Goal: Transaction & Acquisition: Purchase product/service

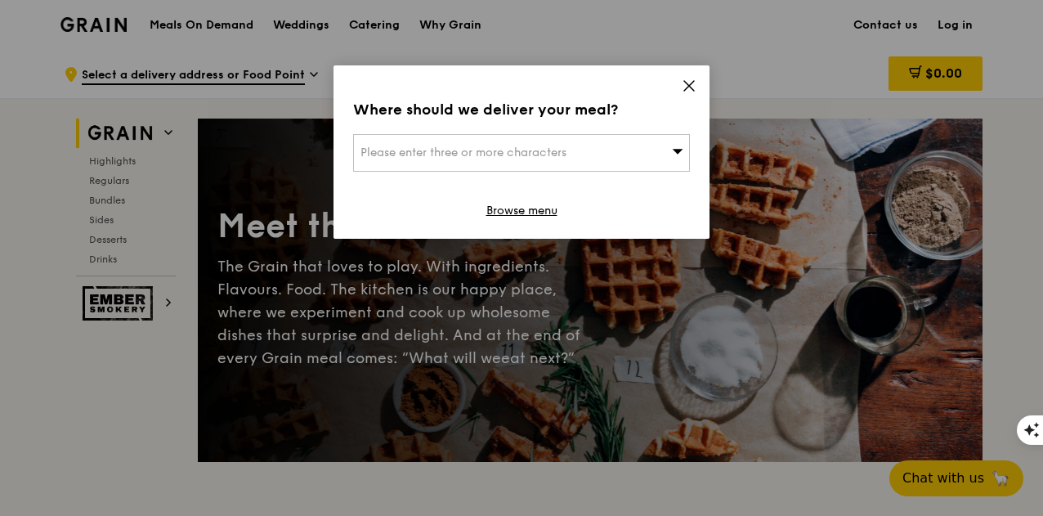
click at [591, 150] on div "Please enter three or more characters" at bounding box center [521, 153] width 337 height 38
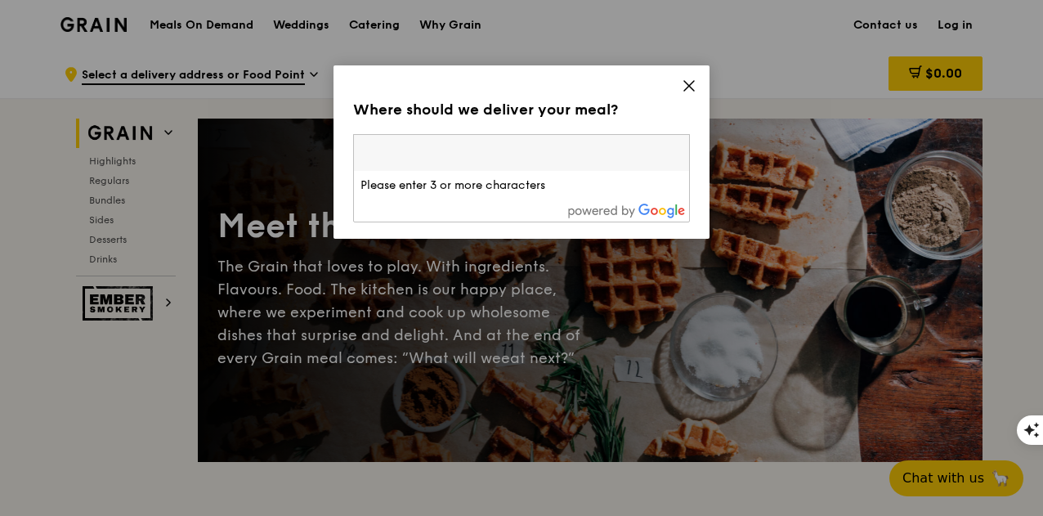
click at [591, 149] on input "search" at bounding box center [521, 153] width 335 height 36
click at [690, 80] on icon at bounding box center [688, 85] width 15 height 15
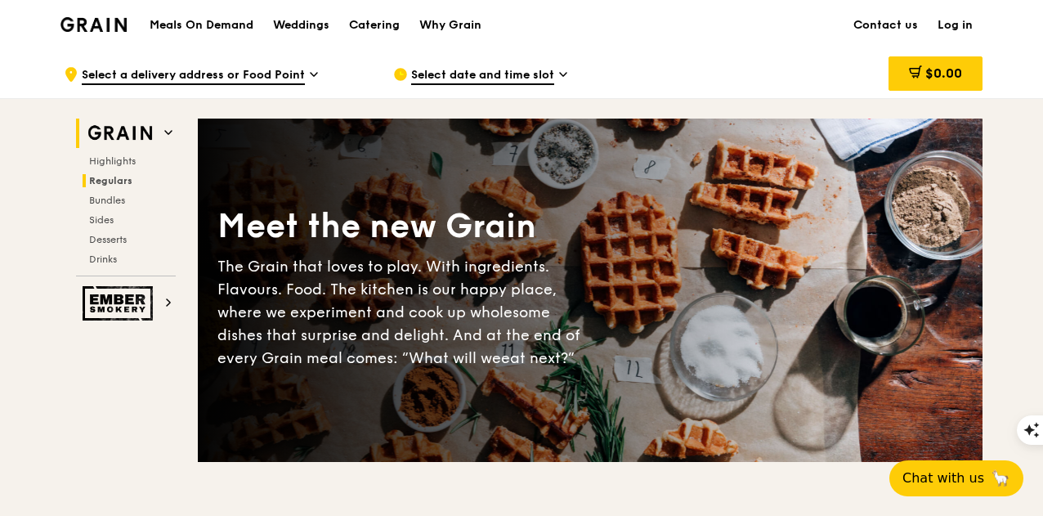
click at [114, 175] on span "Regulars" at bounding box center [110, 180] width 43 height 11
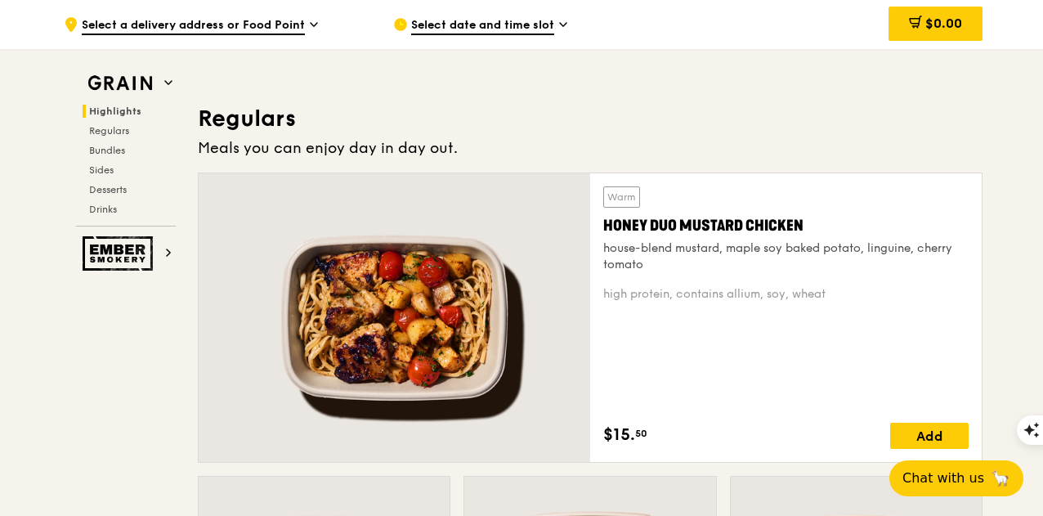
scroll to position [1075, 0]
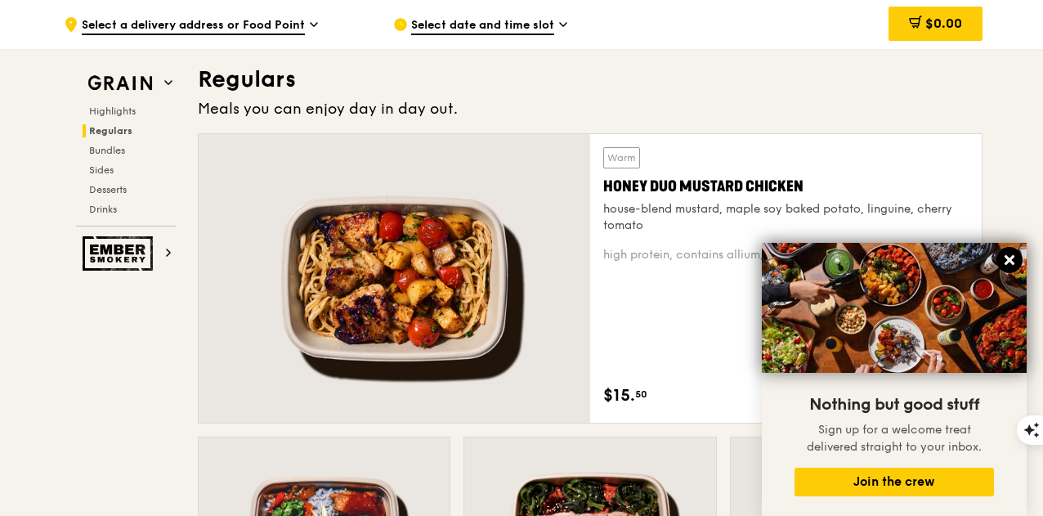
click at [1010, 255] on icon at bounding box center [1009, 259] width 15 height 15
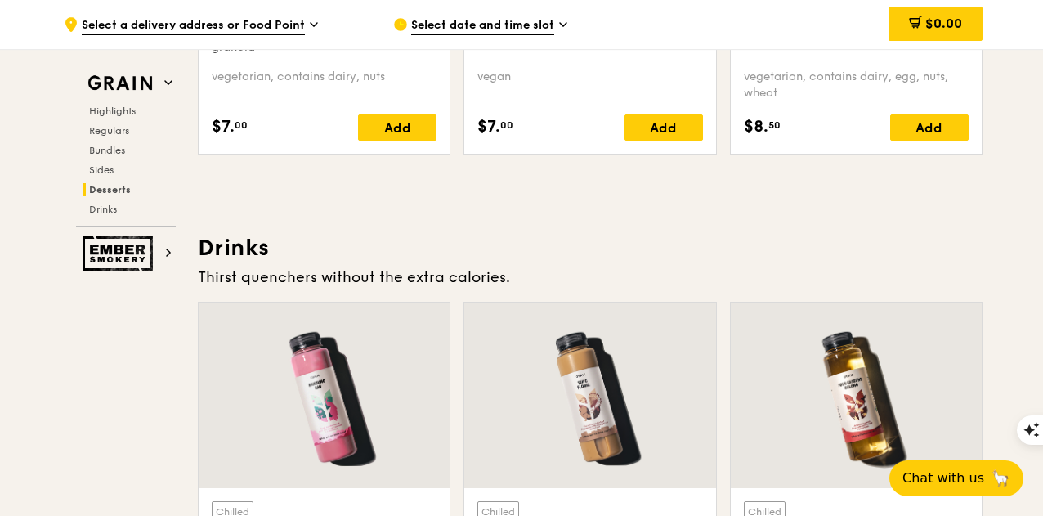
scroll to position [5077, 0]
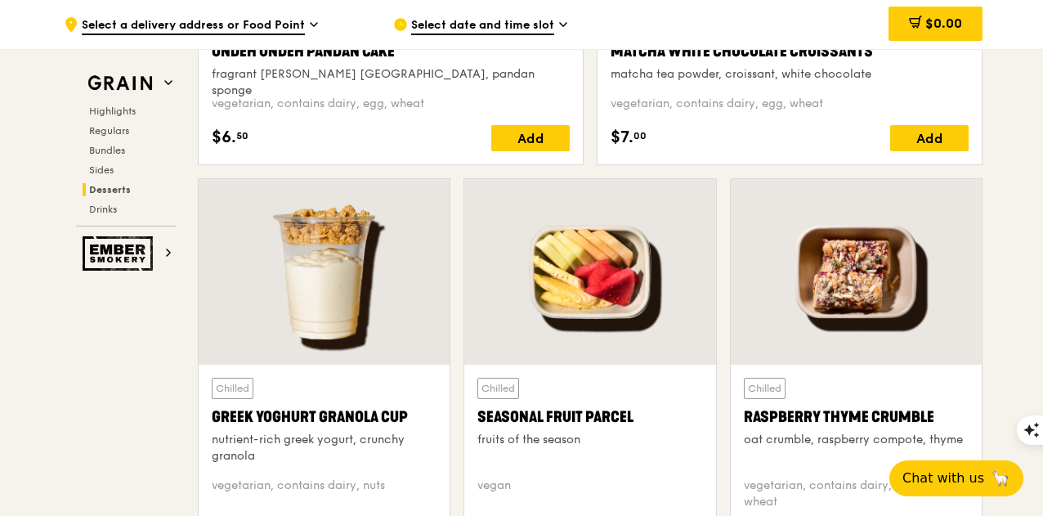
click at [509, 25] on span "Select date and time slot" at bounding box center [482, 26] width 143 height 18
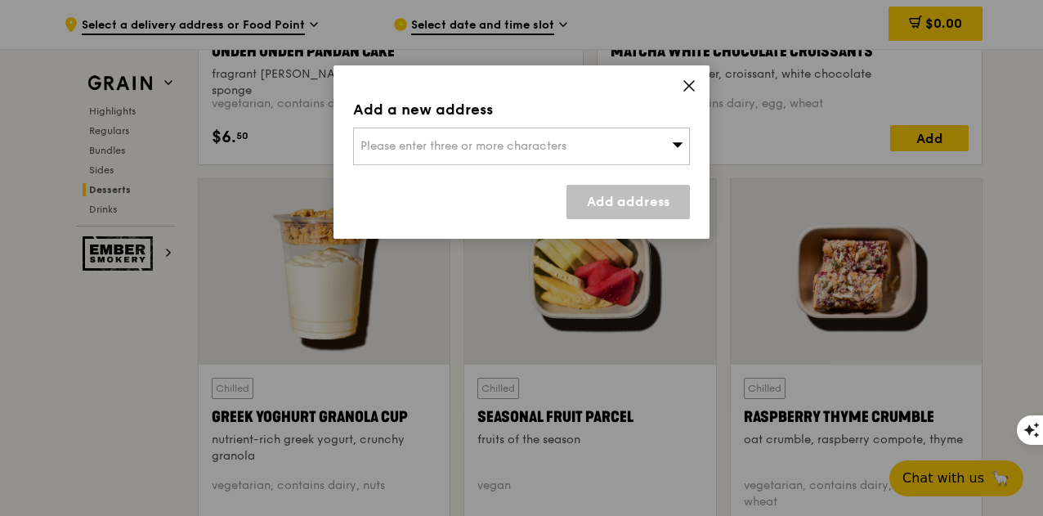
click at [444, 133] on div "Please enter three or more characters" at bounding box center [521, 146] width 337 height 38
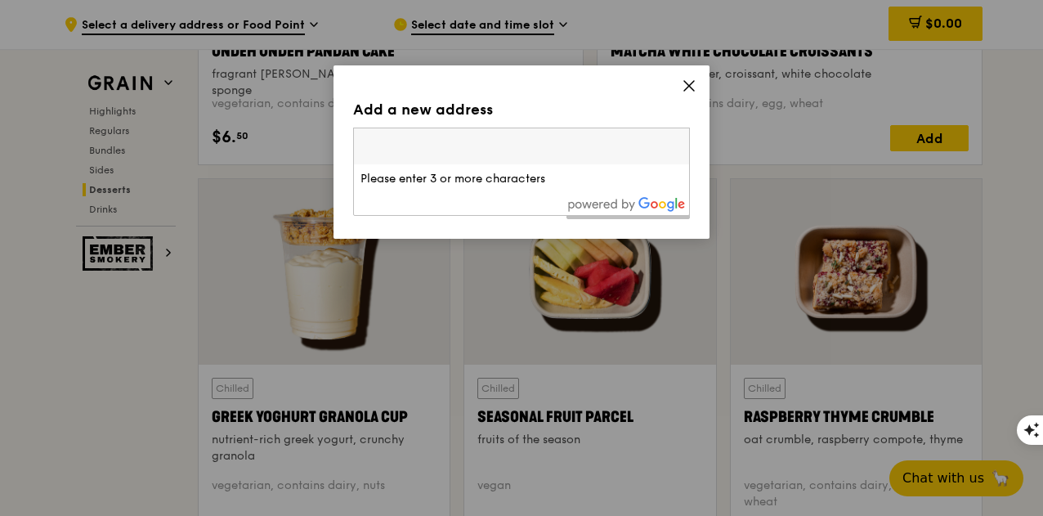
click at [700, 89] on div "Add a new address Please enter three or more characters Please enter 3 or more …" at bounding box center [521, 151] width 376 height 173
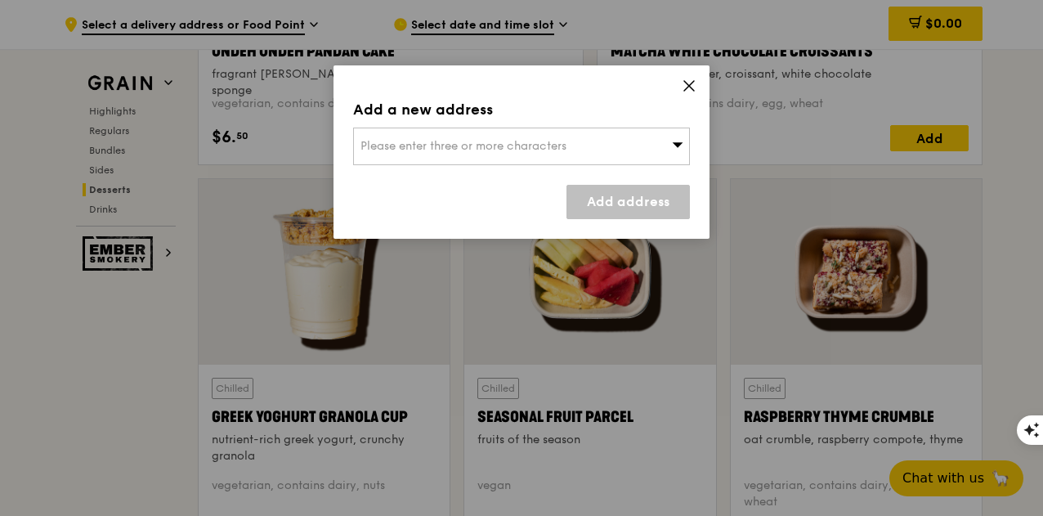
click at [690, 81] on icon at bounding box center [688, 85] width 15 height 15
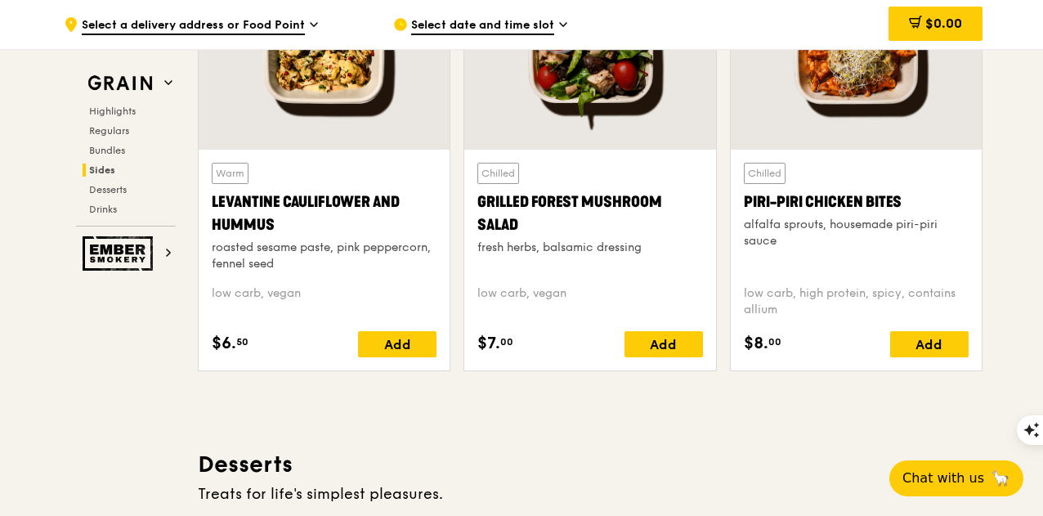
scroll to position [4015, 0]
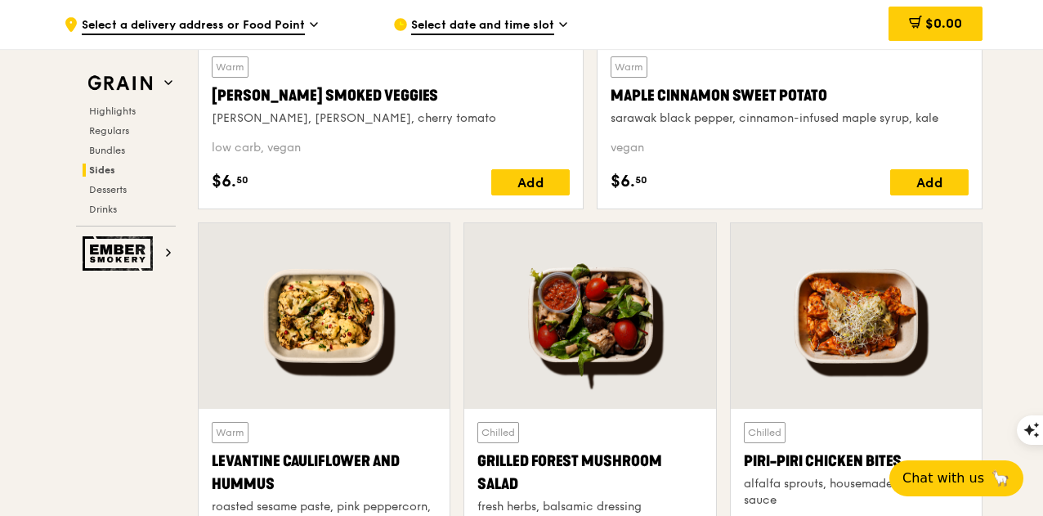
click at [234, 19] on span "Select a delivery address or Food Point" at bounding box center [193, 26] width 223 height 18
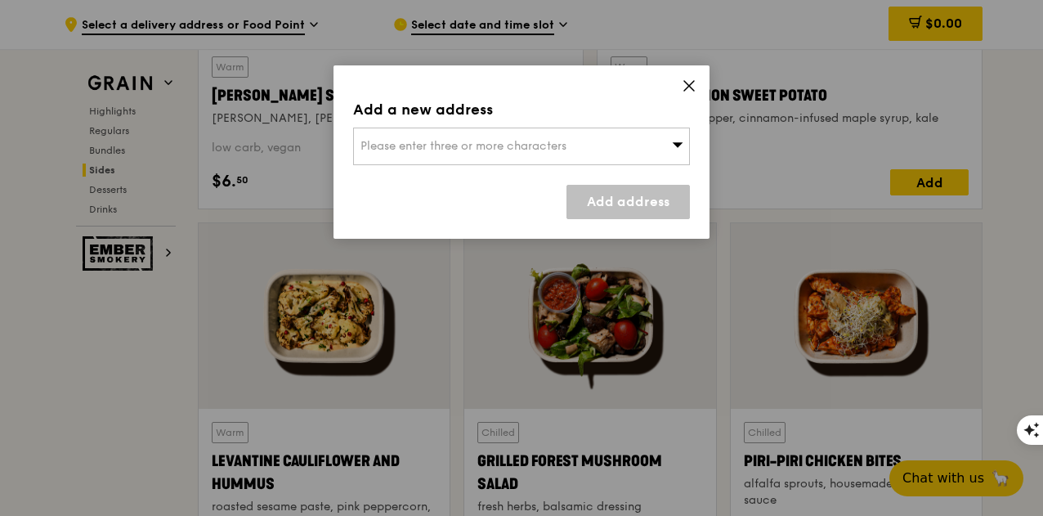
click at [589, 144] on div "Please enter three or more characters" at bounding box center [521, 146] width 337 height 38
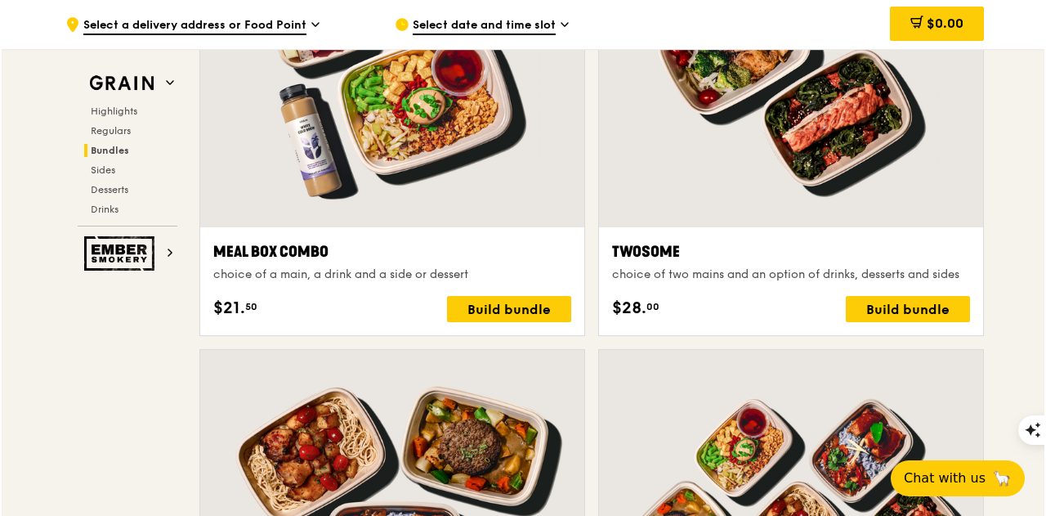
scroll to position [2381, 0]
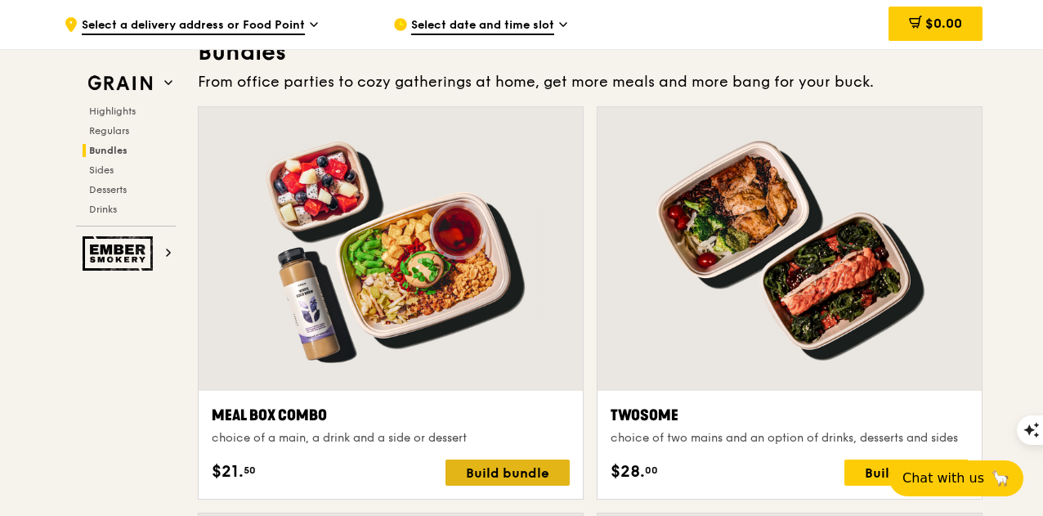
click at [499, 469] on div "Build bundle" at bounding box center [507, 472] width 124 height 26
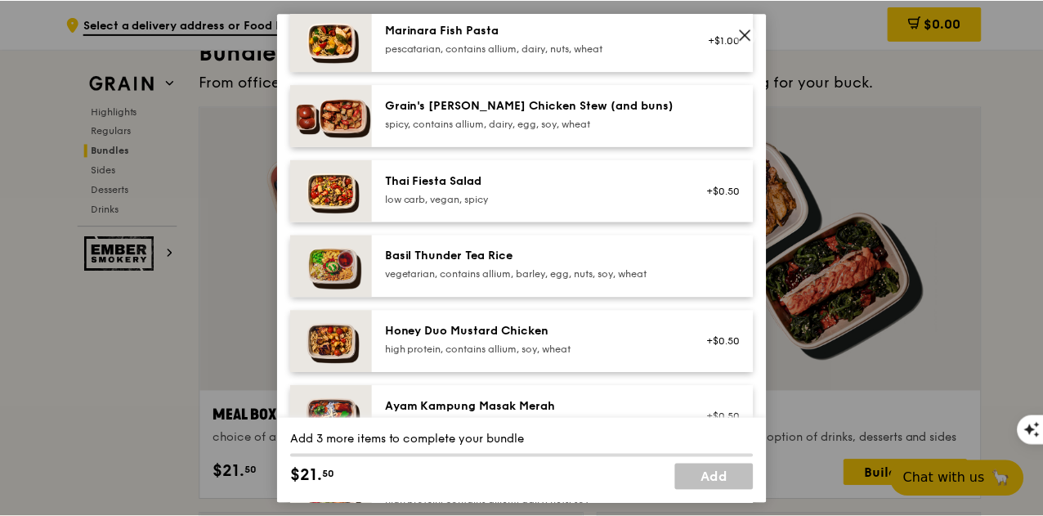
scroll to position [245, 0]
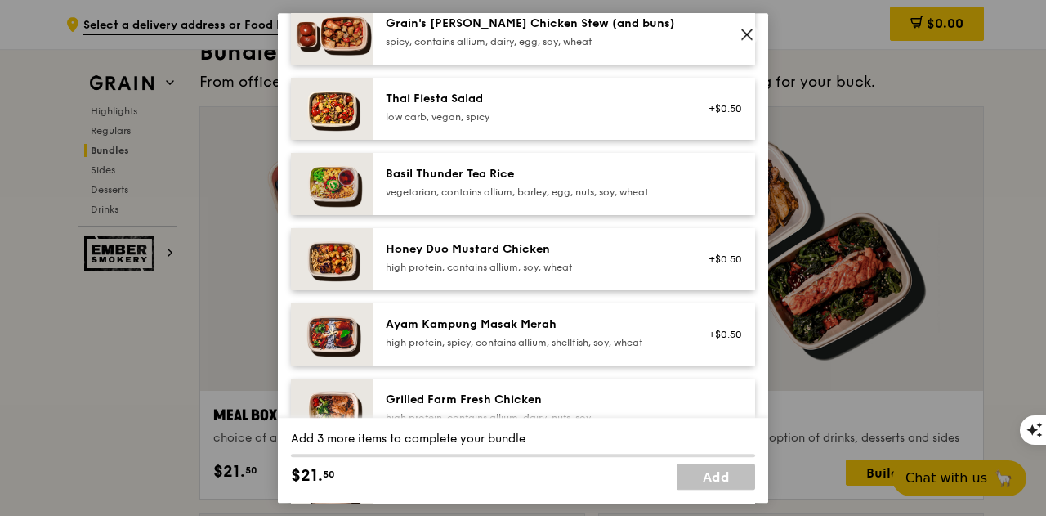
click at [418, 183] on div "Basil Thunder Tea Rice vegetarian, contains allium, barley, egg, nuts, soy, whe…" at bounding box center [532, 182] width 293 height 33
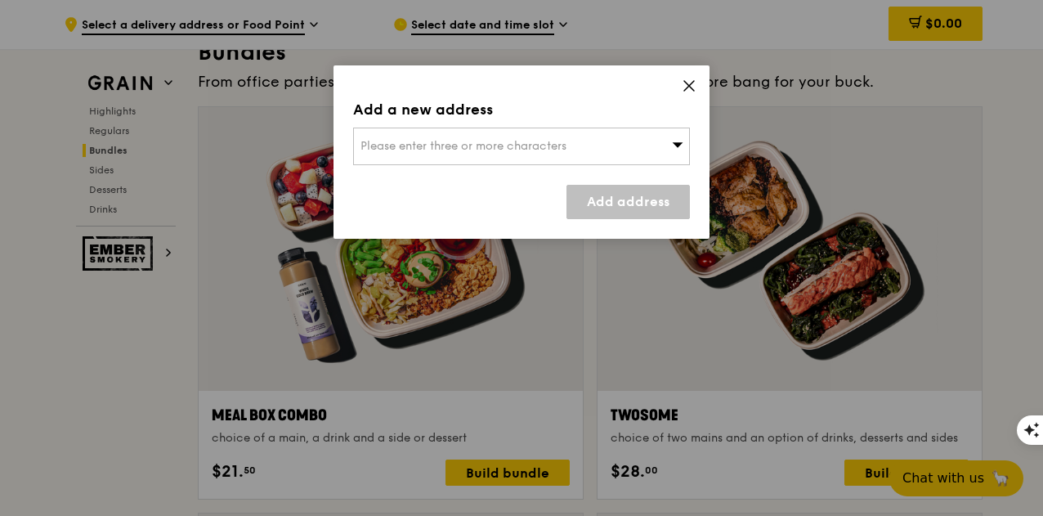
click at [525, 136] on div "Please enter three or more characters" at bounding box center [521, 146] width 337 height 38
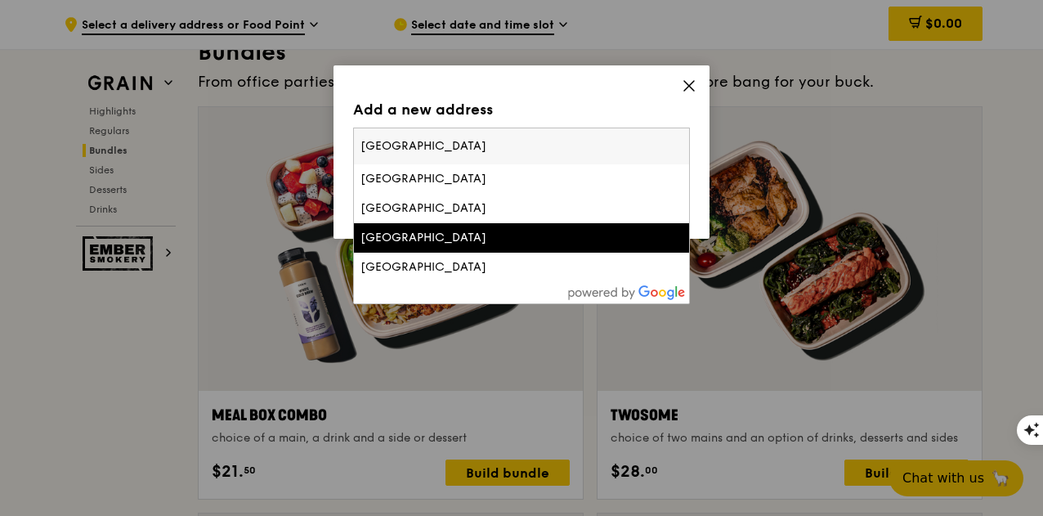
type input "[GEOGRAPHIC_DATA]"
click at [450, 239] on div "[GEOGRAPHIC_DATA]" at bounding box center [481, 238] width 242 height 16
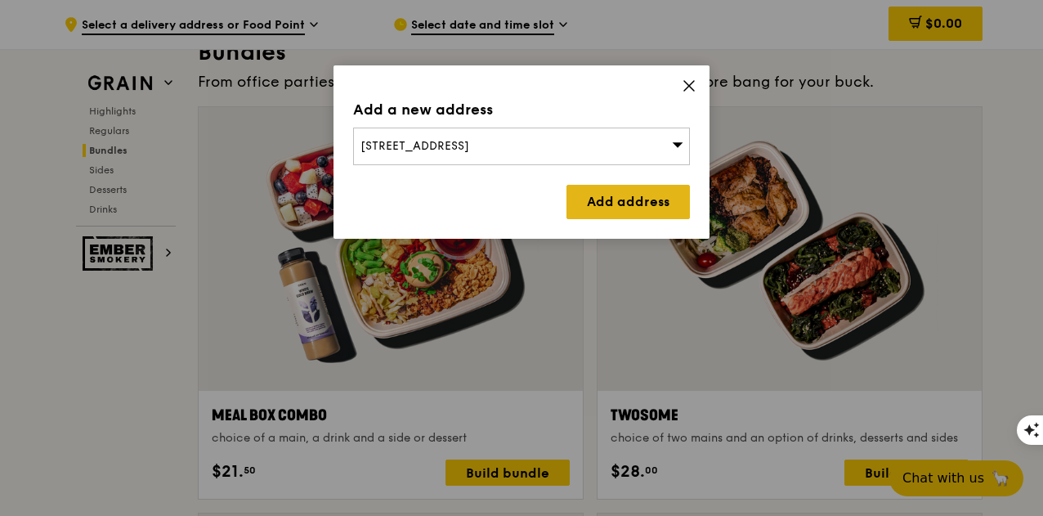
click at [630, 198] on link "Add address" at bounding box center [627, 202] width 123 height 34
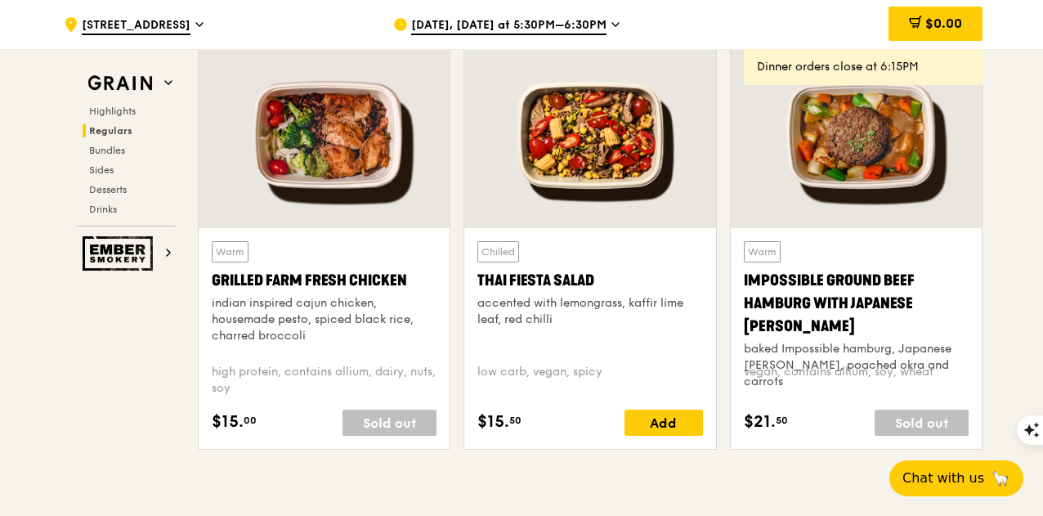
scroll to position [1482, 0]
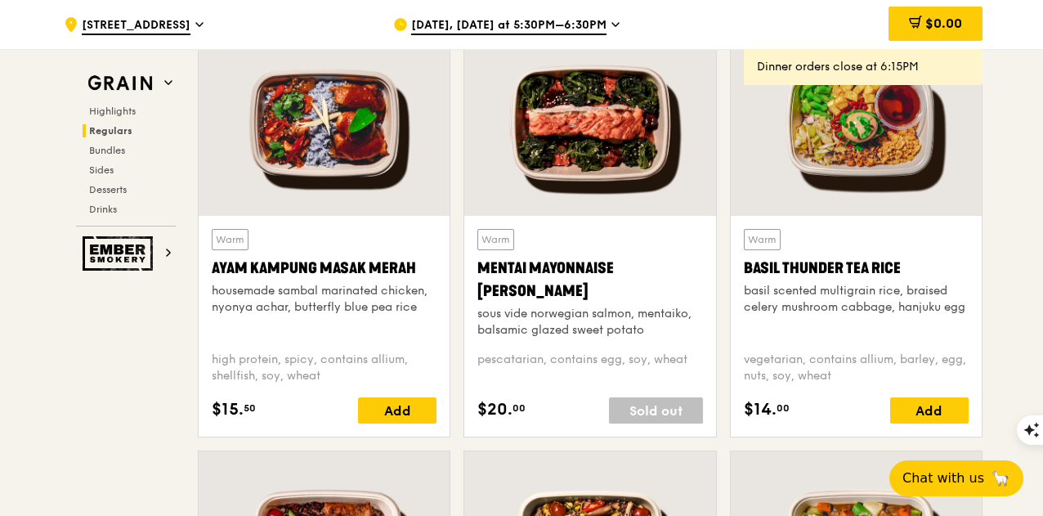
click at [504, 24] on span "[DATE], [DATE] at 5:30PM–6:30PM" at bounding box center [508, 26] width 195 height 18
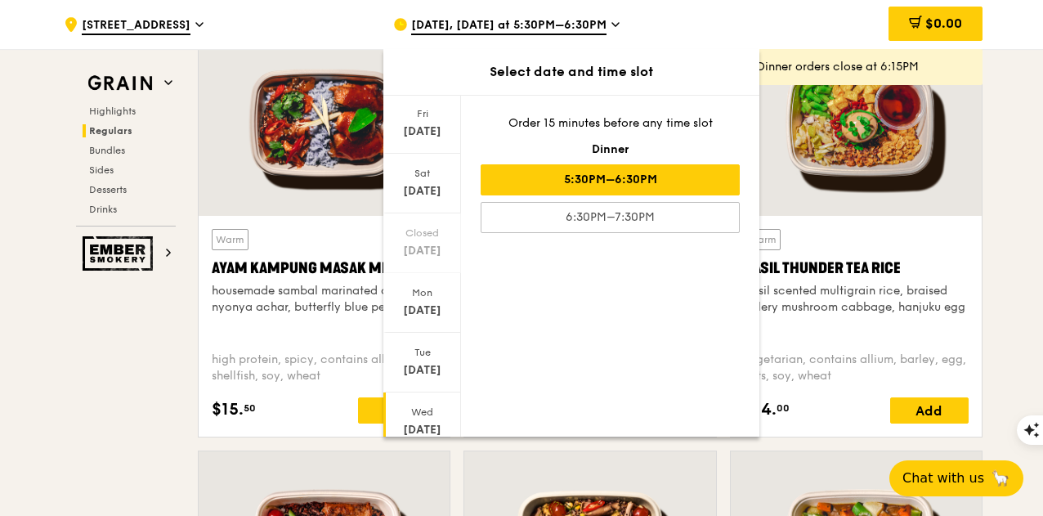
scroll to position [161, 0]
click at [426, 313] on div "[DATE]" at bounding box center [422, 313] width 73 height 16
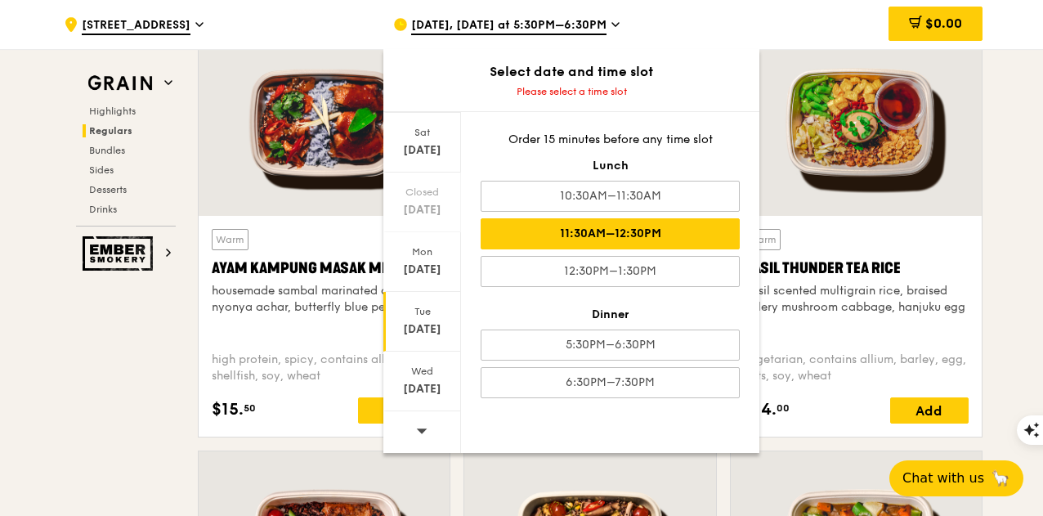
click at [635, 226] on div "11:30AM–12:30PM" at bounding box center [609, 233] width 259 height 31
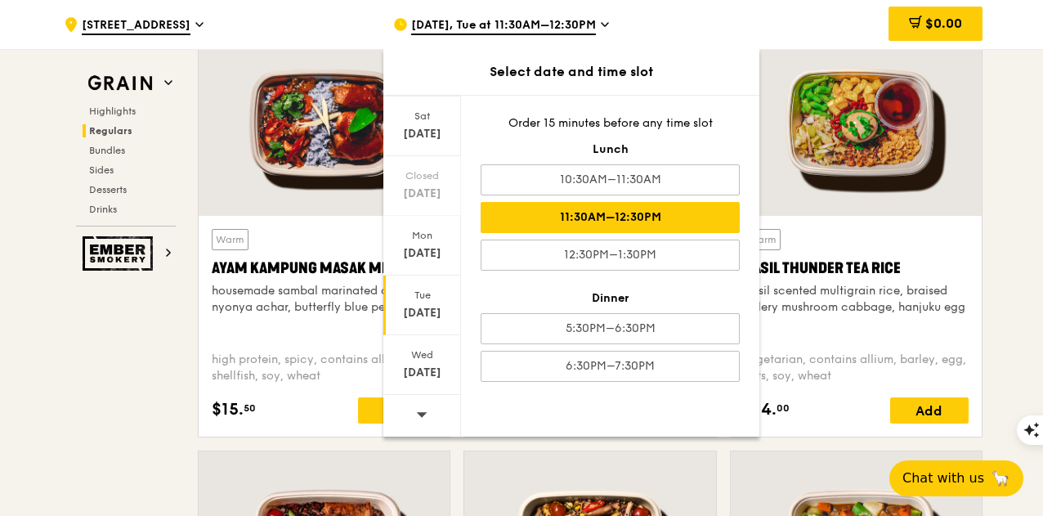
click at [797, 20] on div "$0.00" at bounding box center [850, 24] width 263 height 49
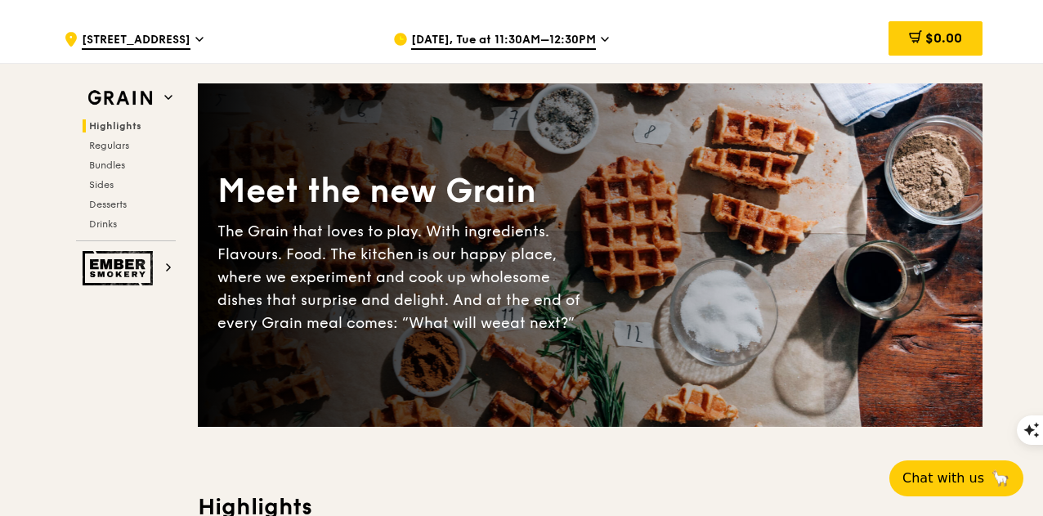
scroll to position [0, 0]
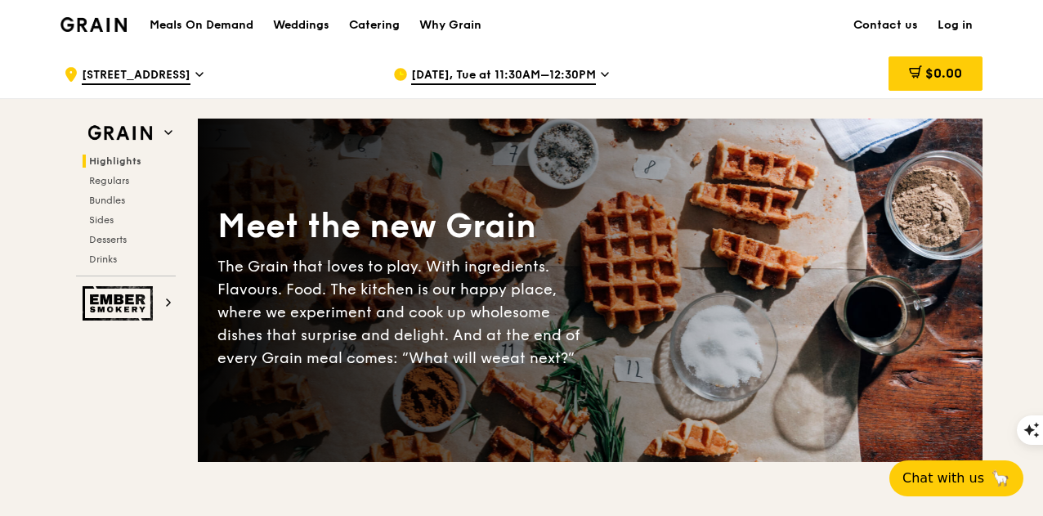
click at [204, 24] on h1 "Meals On Demand" at bounding box center [202, 25] width 104 height 16
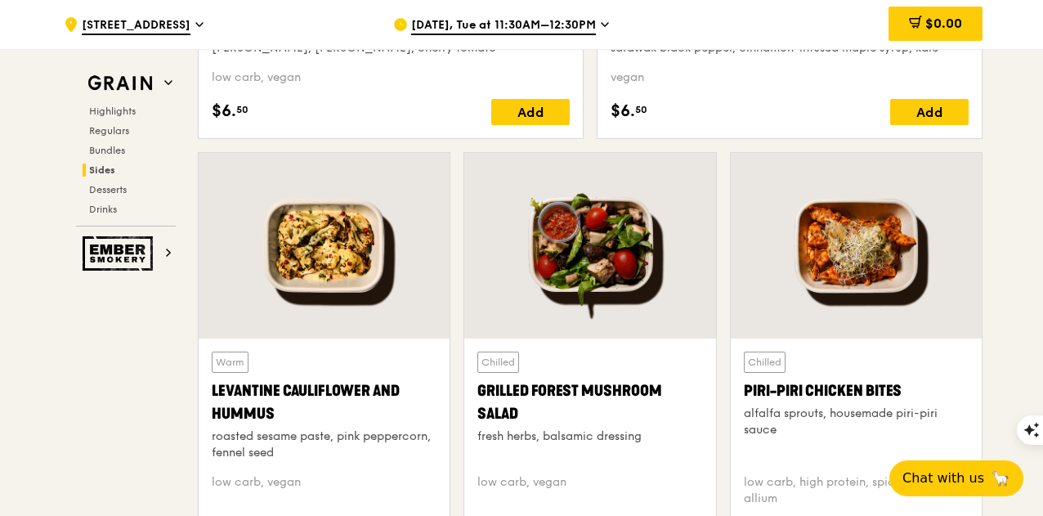
scroll to position [4249, 0]
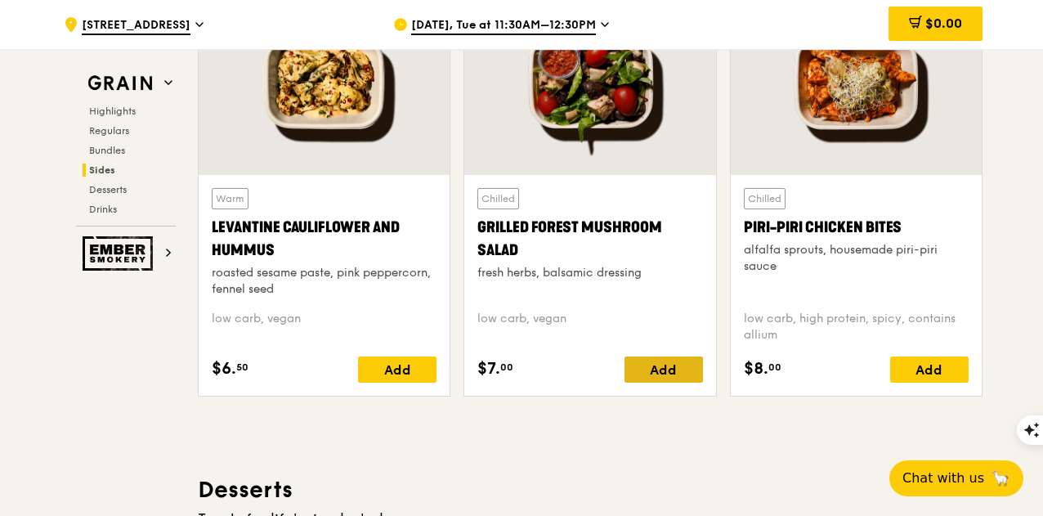
click at [662, 366] on div "Add" at bounding box center [663, 369] width 78 height 26
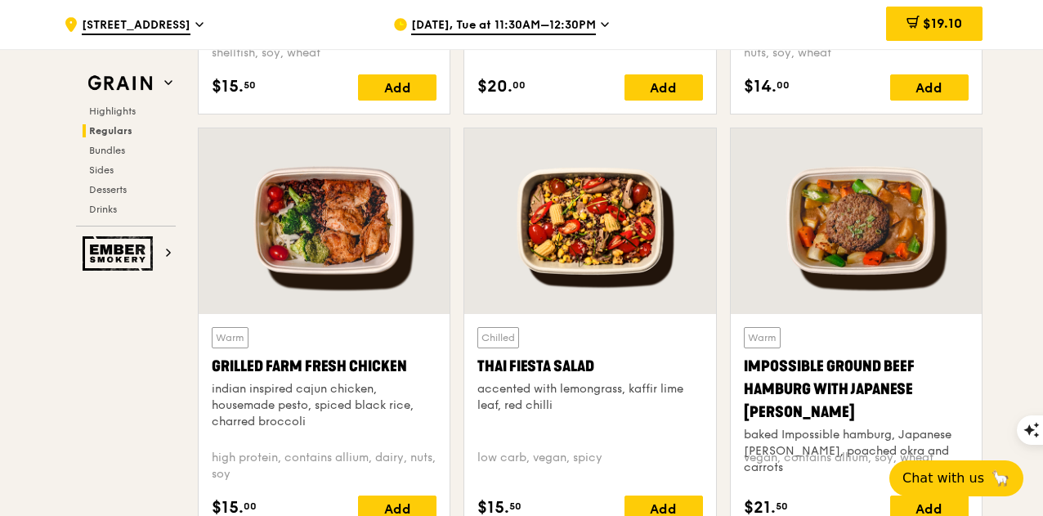
scroll to position [1797, 0]
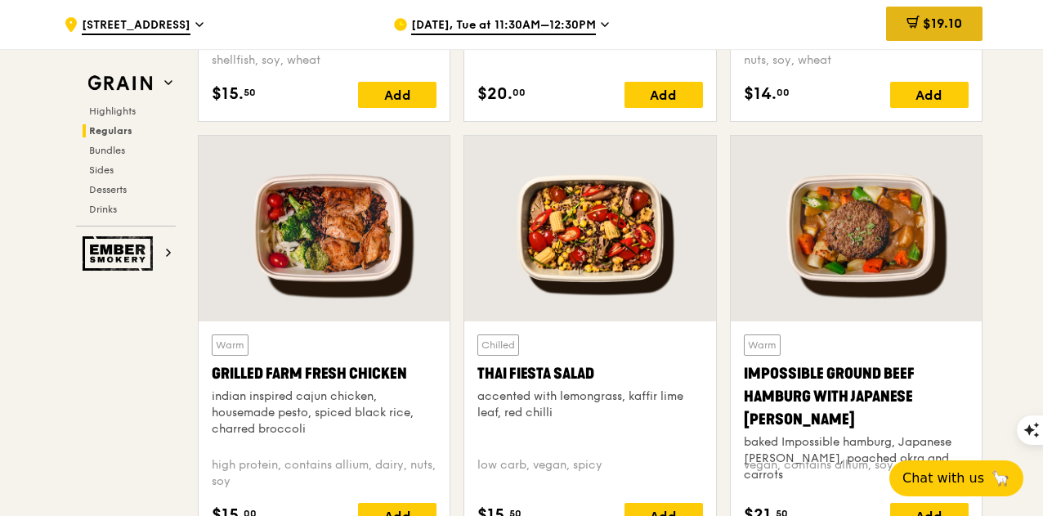
click at [942, 16] on div "$19.10" at bounding box center [934, 24] width 96 height 34
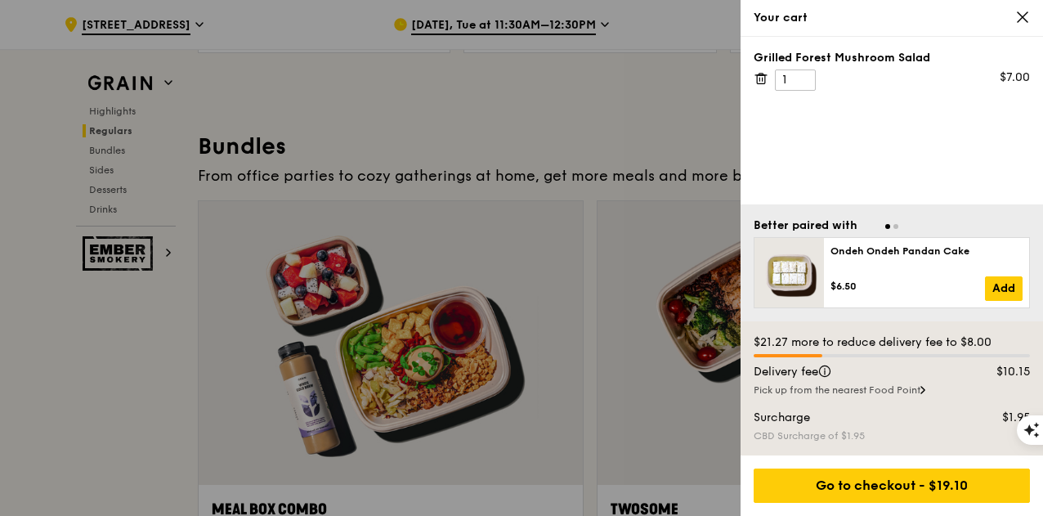
scroll to position [2042, 0]
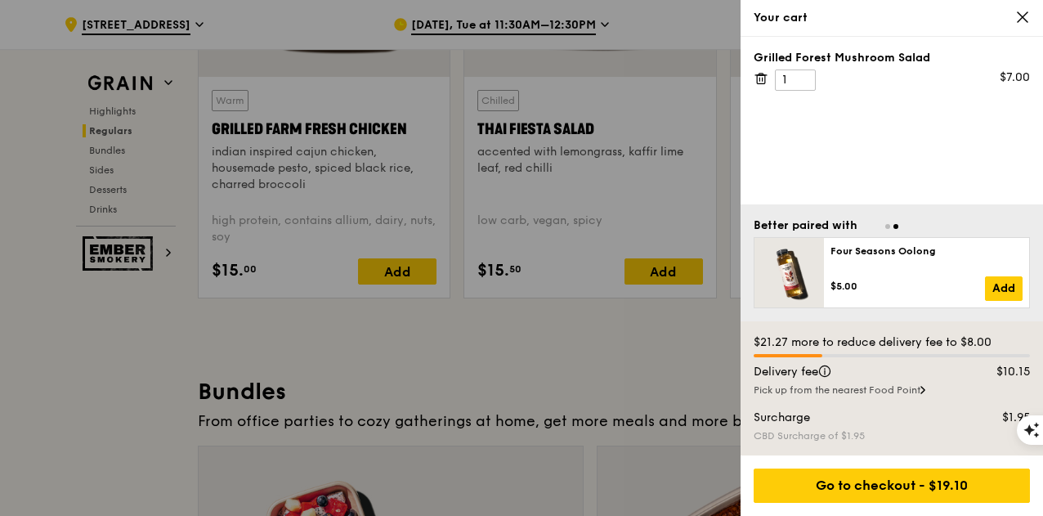
click at [902, 388] on div "Pick up from the nearest Food Point" at bounding box center [891, 389] width 276 height 13
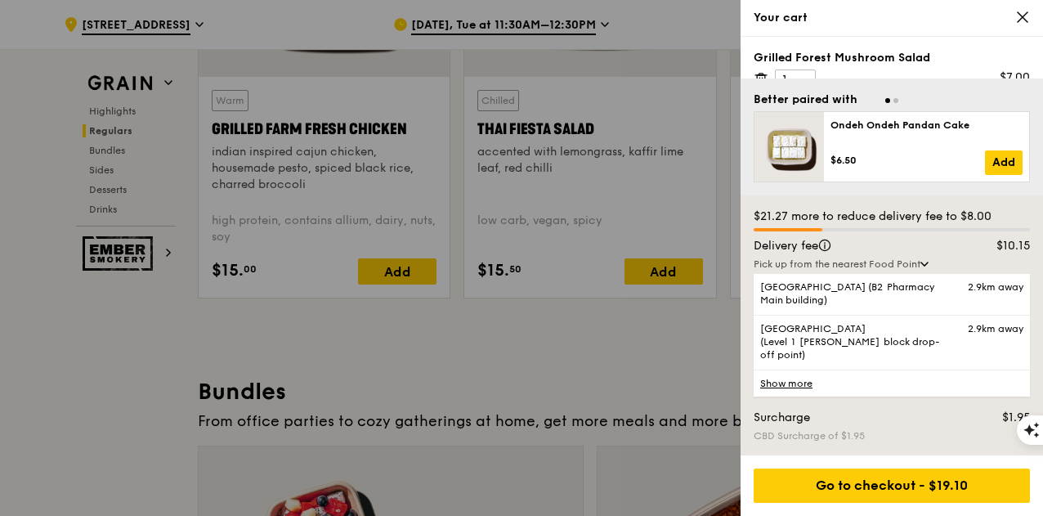
click at [783, 386] on link "Show more" at bounding box center [891, 382] width 276 height 27
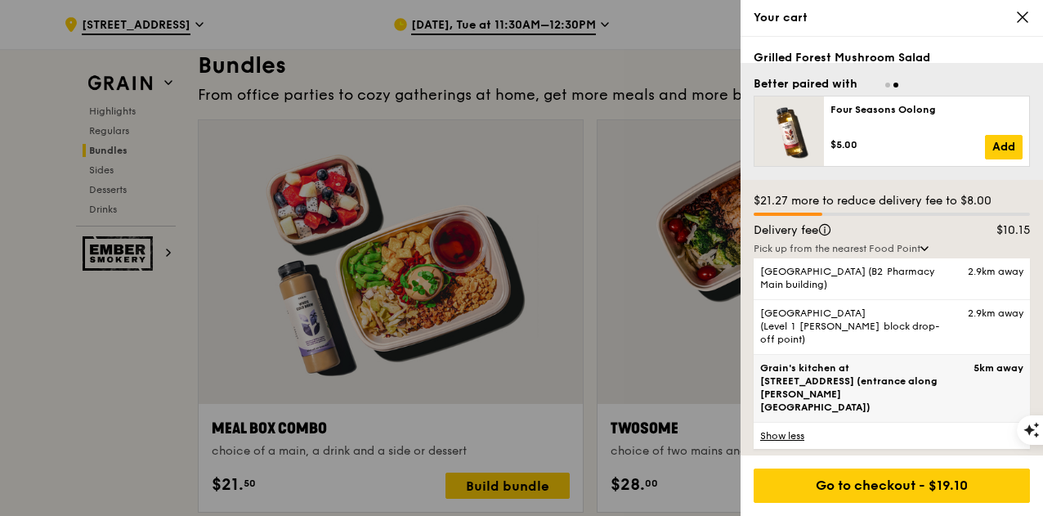
scroll to position [2369, 0]
